Goal: Information Seeking & Learning: Learn about a topic

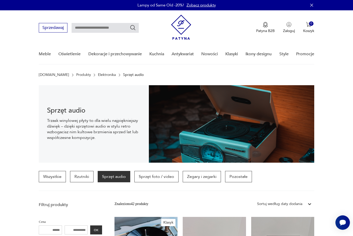
click at [98, 76] on link "Elektronika" at bounding box center [107, 75] width 18 height 4
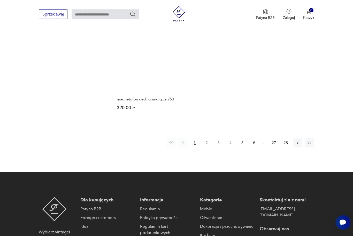
scroll to position [719, 0]
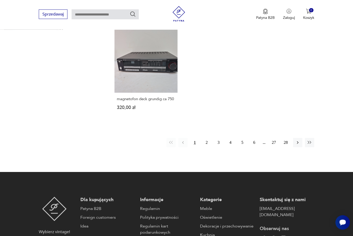
click at [219, 148] on button "3" at bounding box center [218, 142] width 9 height 9
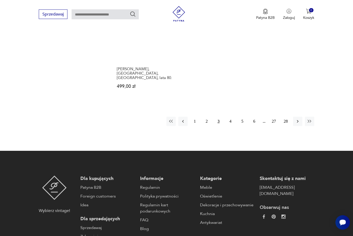
scroll to position [774, 0]
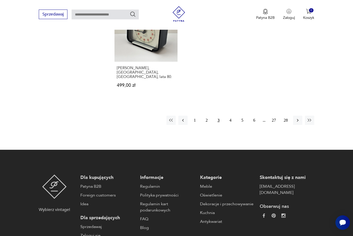
click at [232, 124] on button "4" at bounding box center [230, 120] width 9 height 9
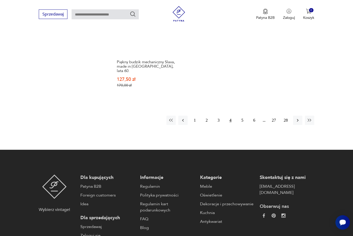
scroll to position [789, 0]
click at [255, 125] on button "6" at bounding box center [254, 120] width 9 height 9
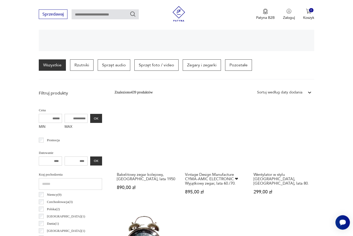
scroll to position [112, 0]
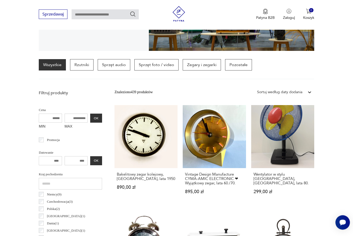
click at [206, 65] on p "Zegary i zegarki" at bounding box center [202, 64] width 38 height 11
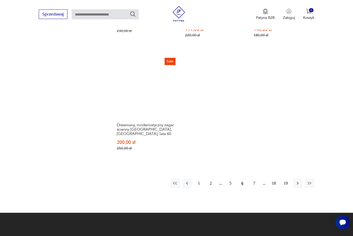
scroll to position [722, 0]
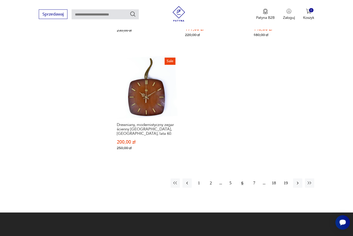
click at [254, 186] on button "7" at bounding box center [254, 183] width 9 height 9
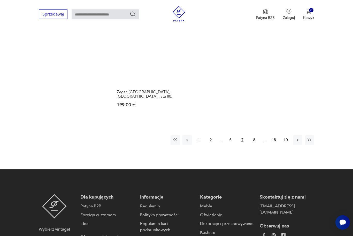
scroll to position [733, 0]
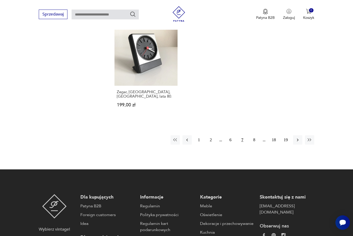
click at [201, 145] on button "1" at bounding box center [198, 139] width 9 height 9
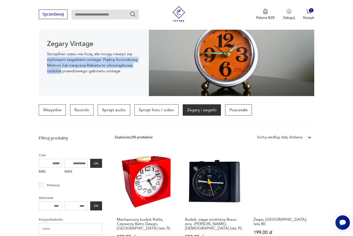
scroll to position [67, 0]
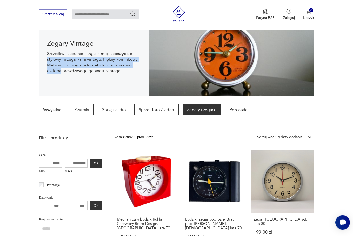
click at [159, 109] on p "Sprzęt foto / video" at bounding box center [156, 109] width 44 height 11
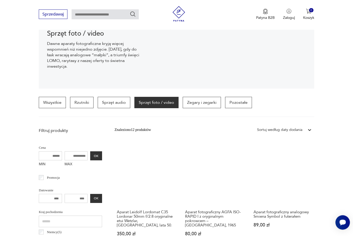
scroll to position [74, 0]
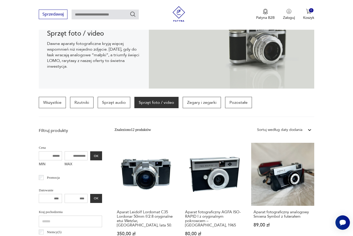
click at [116, 102] on p "Sprzęt audio" at bounding box center [114, 102] width 33 height 11
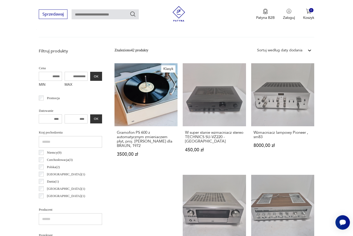
scroll to position [155, 0]
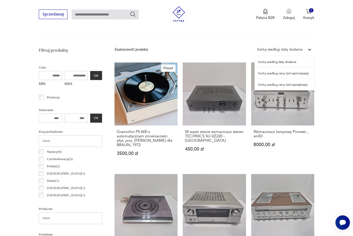
click at [301, 86] on div "Sortuj według ceny (od największej)" at bounding box center [285, 84] width 60 height 11
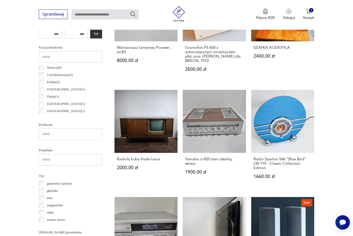
scroll to position [239, 0]
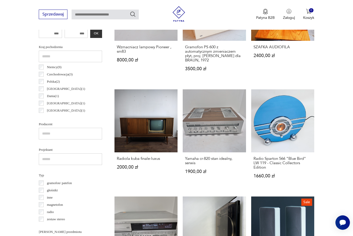
click at [139, 127] on link "Radiola kuba finale-luxus 2000,00 zł" at bounding box center [146, 138] width 63 height 99
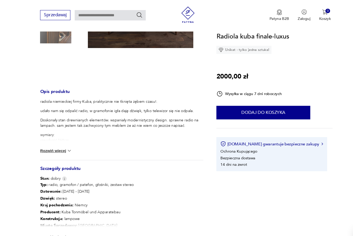
scroll to position [140, 0]
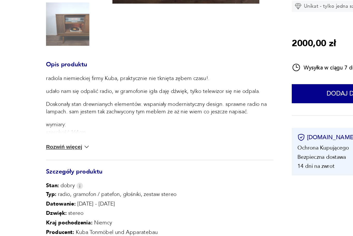
click at [41, 140] on button "Rozwiń więcej" at bounding box center [54, 142] width 30 height 5
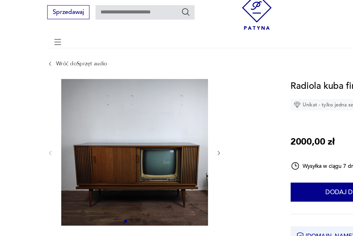
scroll to position [19, 0]
click at [40, 43] on icon at bounding box center [41, 43] width 2 height 3
click at [46, 45] on link "Wróć do Sprzęt audio" at bounding box center [62, 43] width 35 height 4
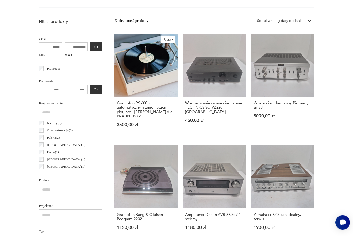
scroll to position [168, 0]
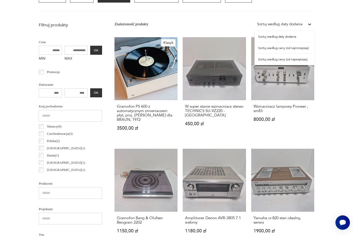
click at [297, 60] on div "Sortuj według ceny (od największej)" at bounding box center [285, 59] width 60 height 11
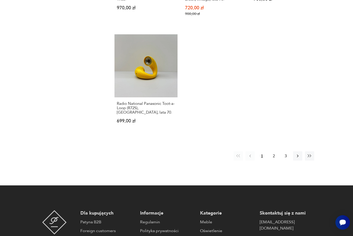
scroll to position [724, 0]
click at [276, 161] on button "2" at bounding box center [273, 155] width 9 height 9
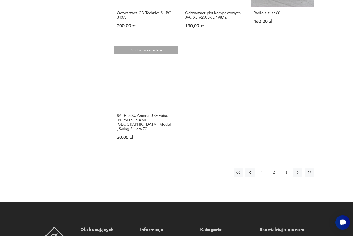
scroll to position [682, 0]
